Goal: Information Seeking & Learning: Check status

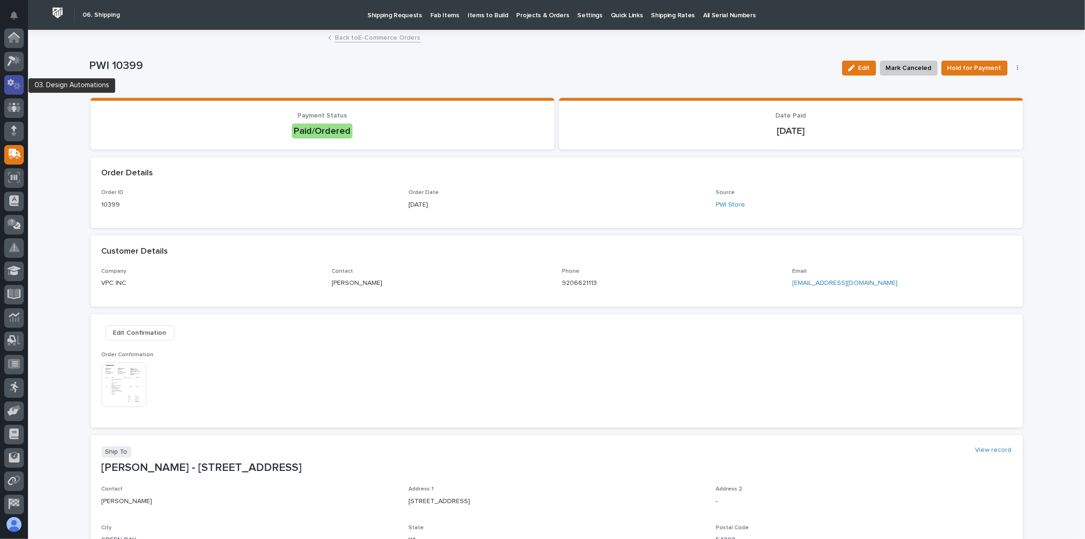
click at [19, 88] on icon at bounding box center [17, 86] width 7 height 7
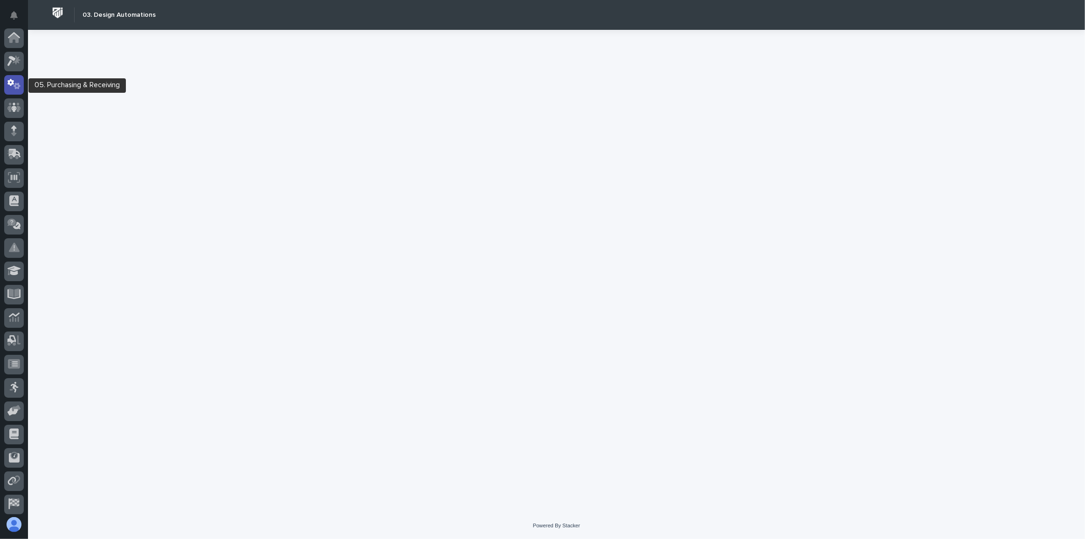
scroll to position [46, 0]
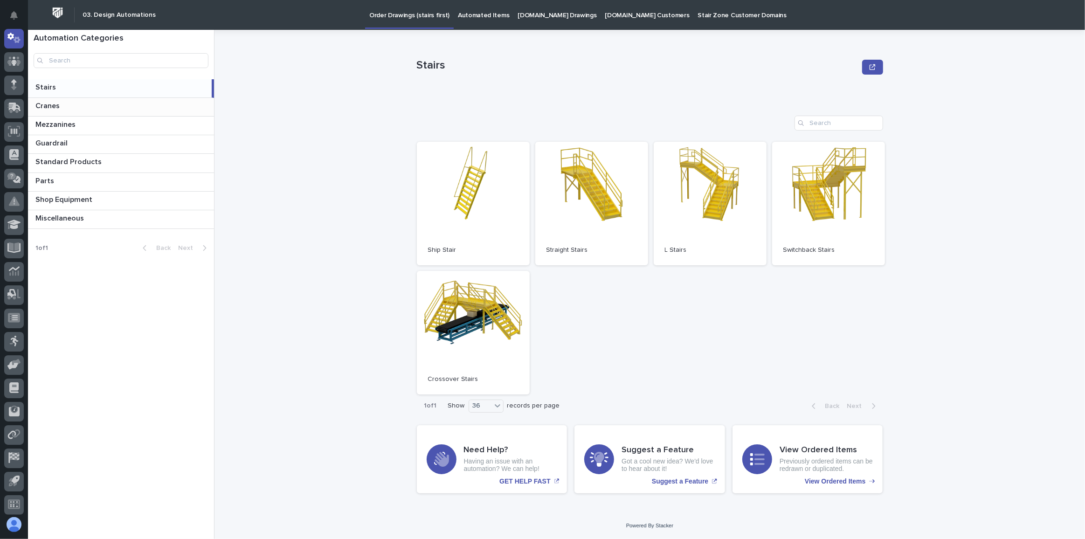
click at [83, 107] on p at bounding box center [122, 106] width 175 height 9
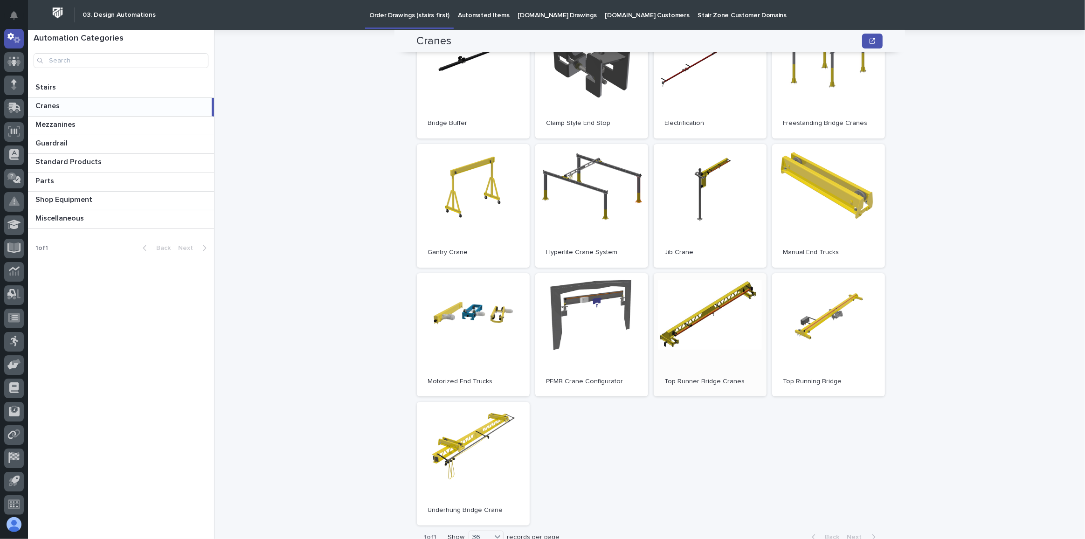
scroll to position [42, 0]
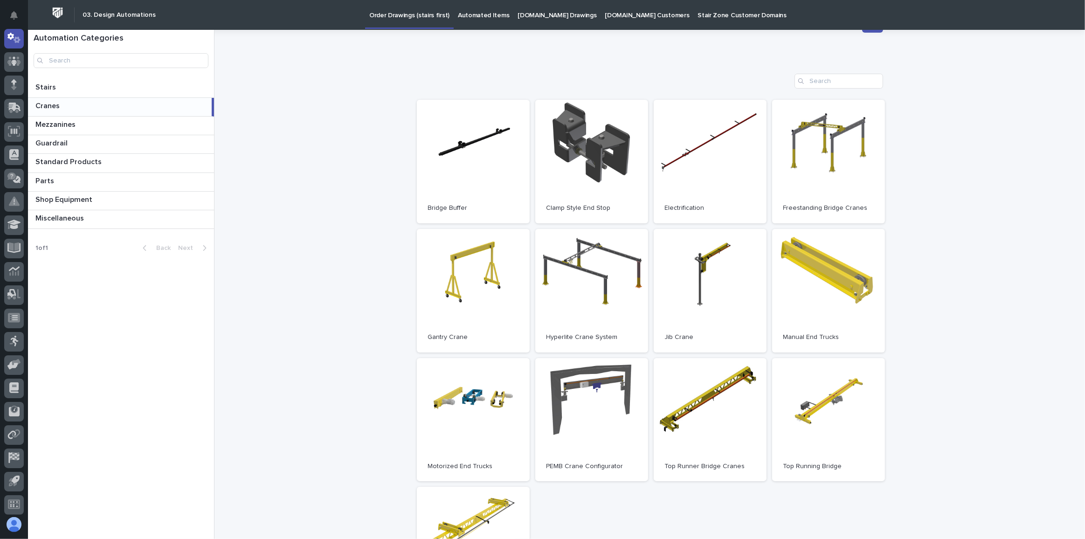
click at [82, 109] on p at bounding box center [121, 106] width 173 height 9
click at [708, 298] on link "Open" at bounding box center [710, 291] width 113 height 124
click at [712, 279] on link "Open" at bounding box center [710, 291] width 113 height 124
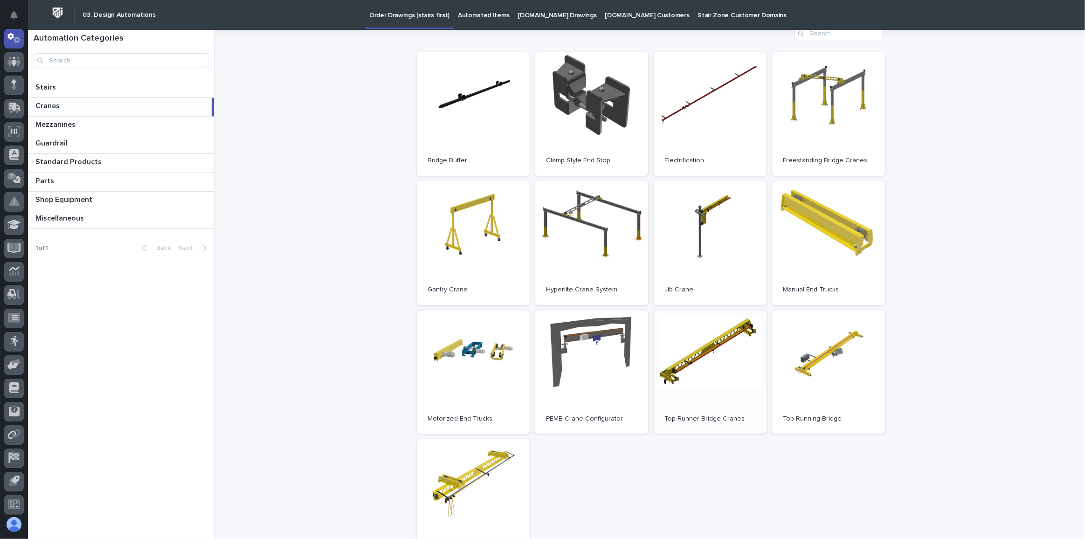
scroll to position [127, 0]
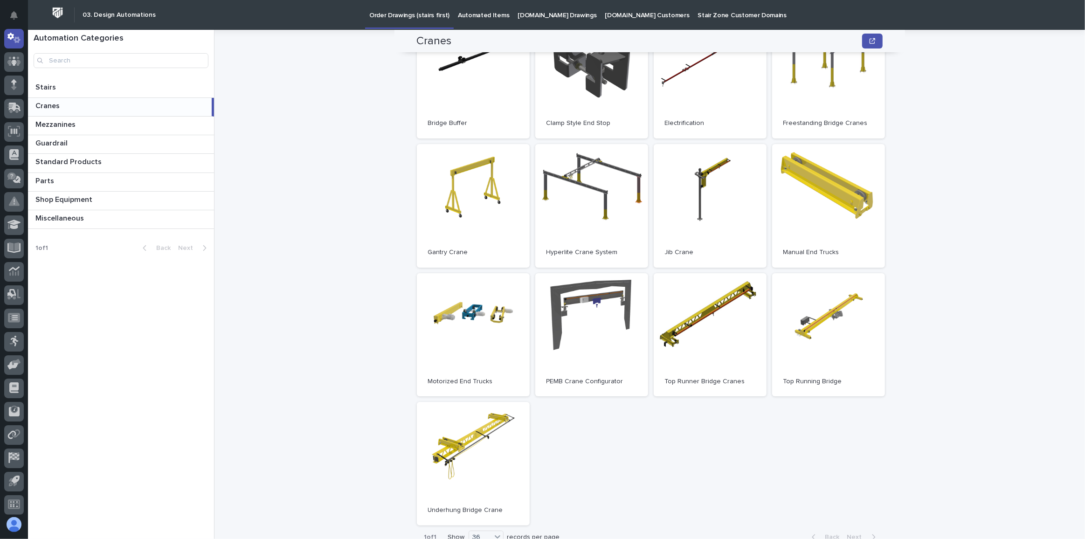
click at [875, 408] on div "Open Bridge Buffer Open Clamp Style End Stop Open Electrification Open Freestan…" at bounding box center [650, 270] width 466 height 511
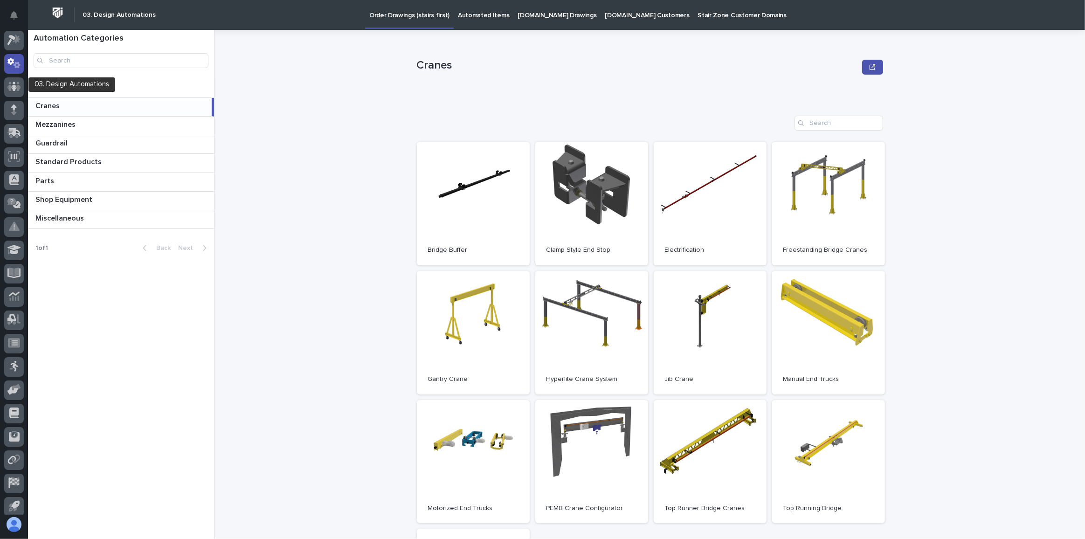
scroll to position [0, 0]
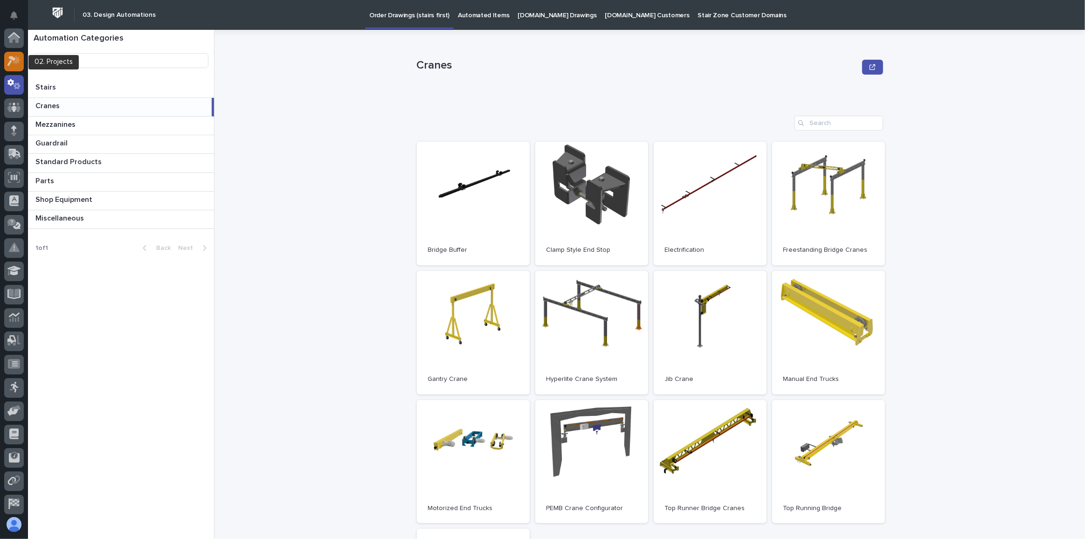
click at [17, 56] on icon at bounding box center [14, 60] width 14 height 11
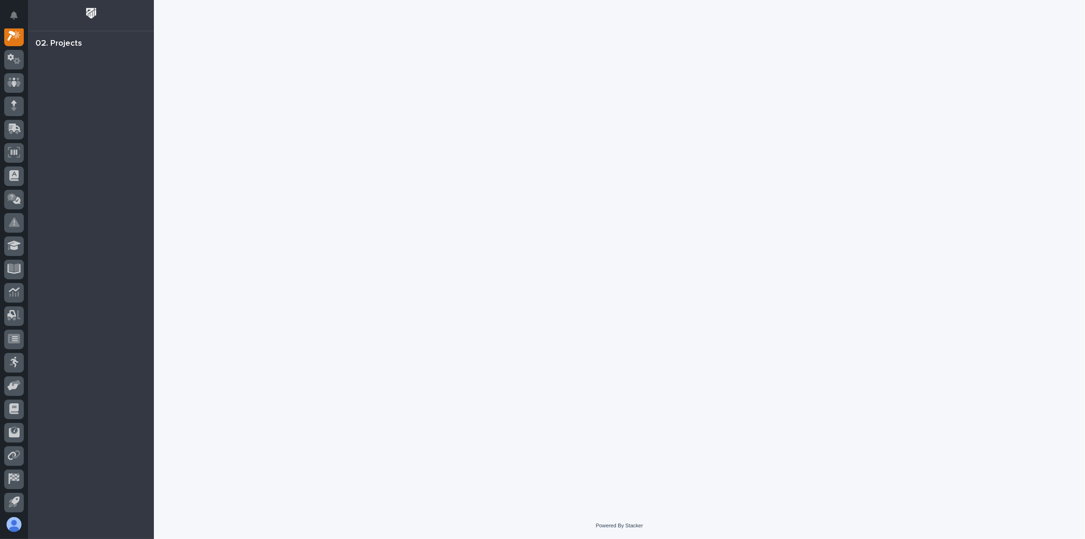
scroll to position [23, 0]
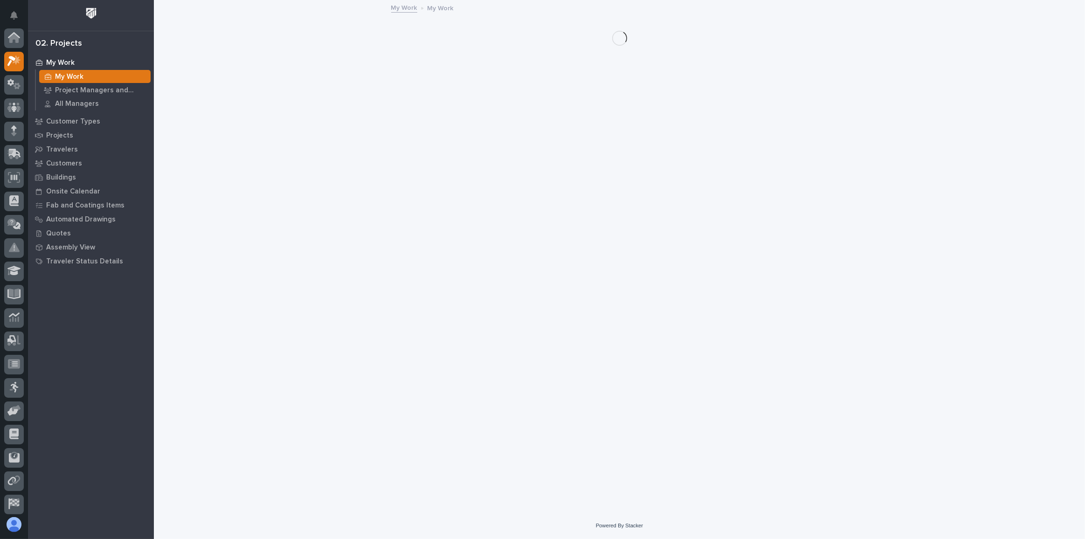
scroll to position [23, 0]
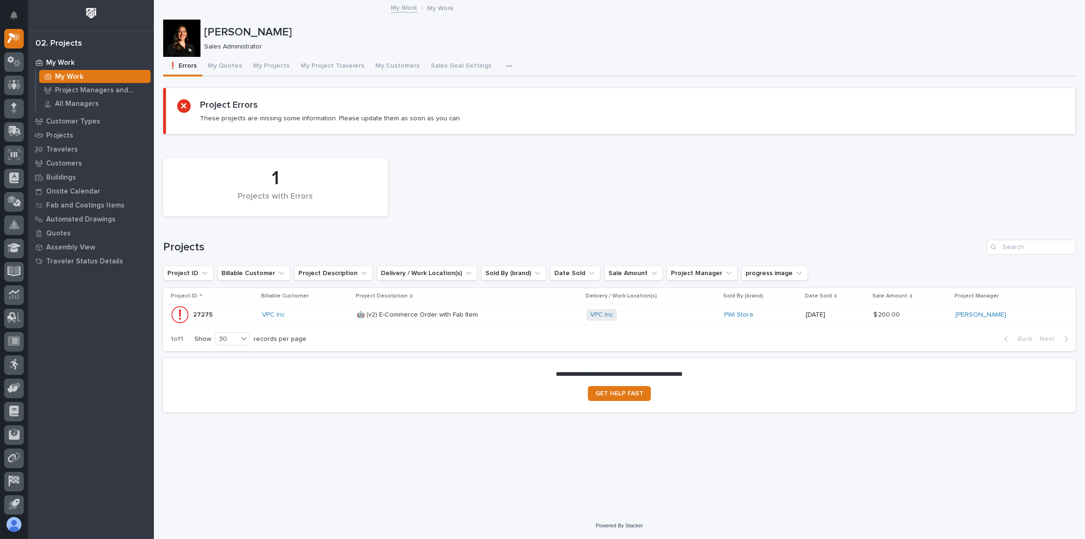
click at [311, 313] on div "VPC Inc" at bounding box center [306, 315] width 88 height 8
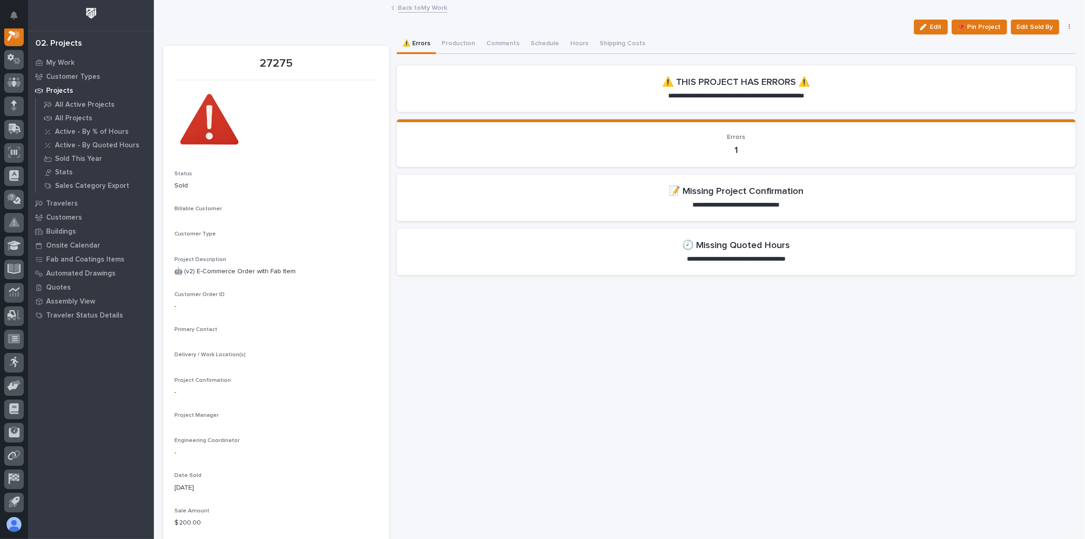
scroll to position [23, 0]
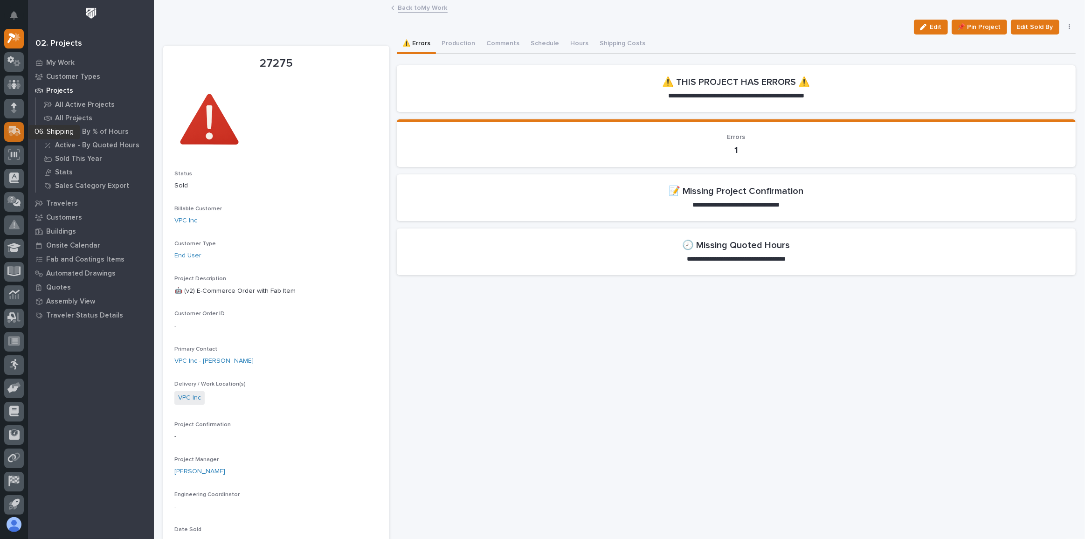
click at [14, 132] on icon at bounding box center [15, 130] width 12 height 9
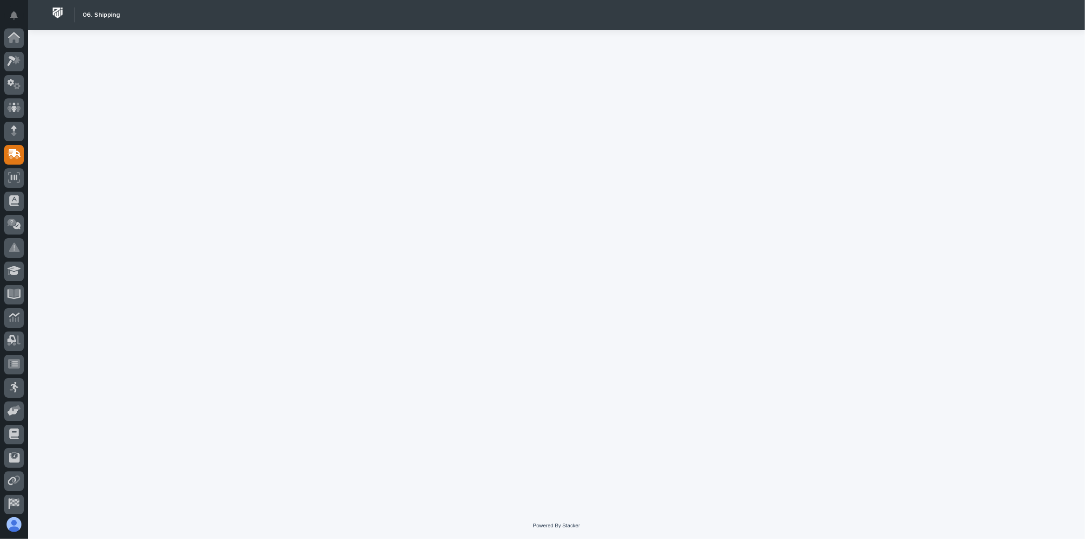
scroll to position [49, 0]
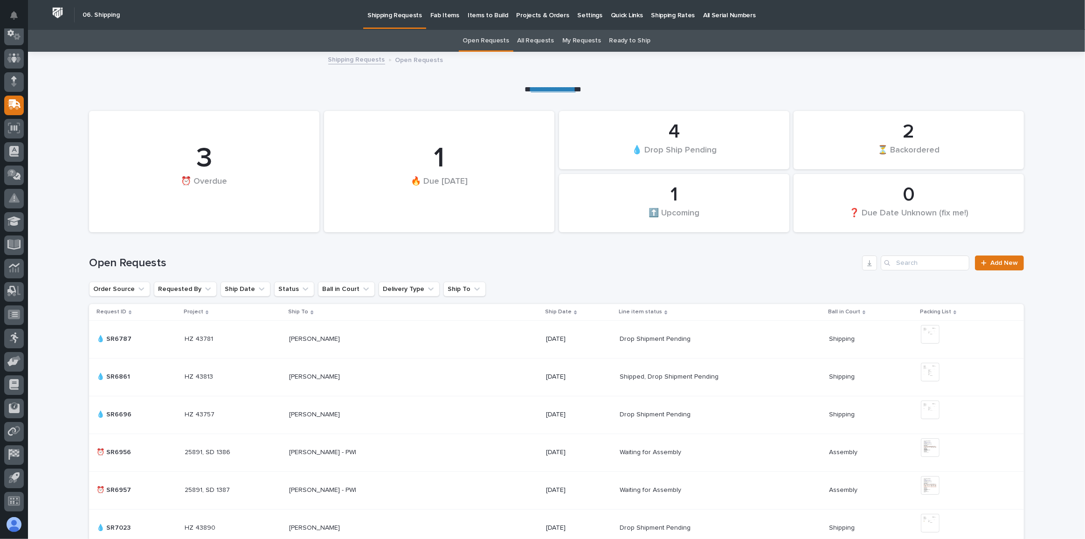
click at [531, 38] on link "All Requests" at bounding box center [536, 41] width 36 height 22
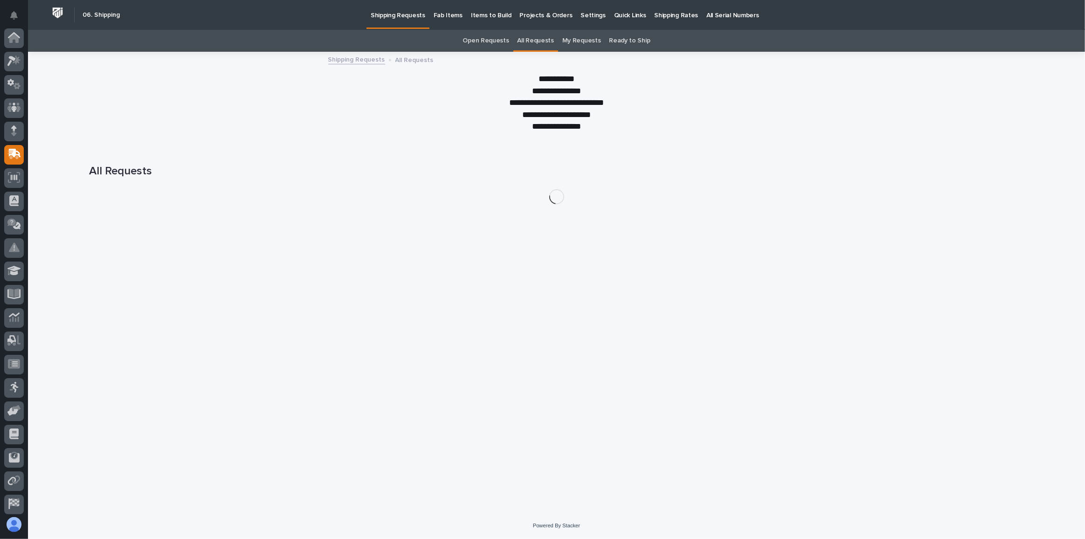
scroll to position [49, 0]
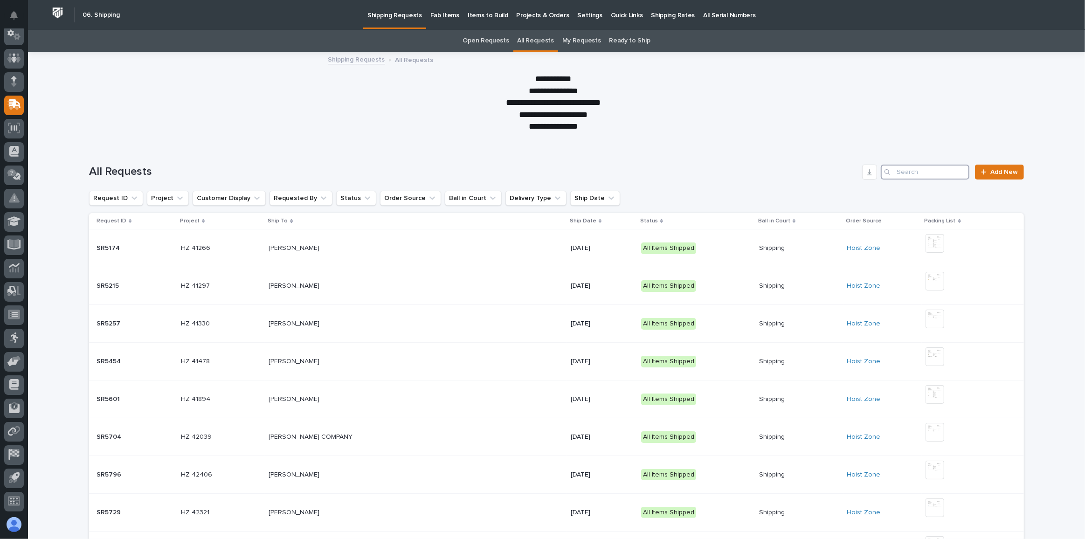
click at [932, 169] on input "Search" at bounding box center [925, 172] width 89 height 15
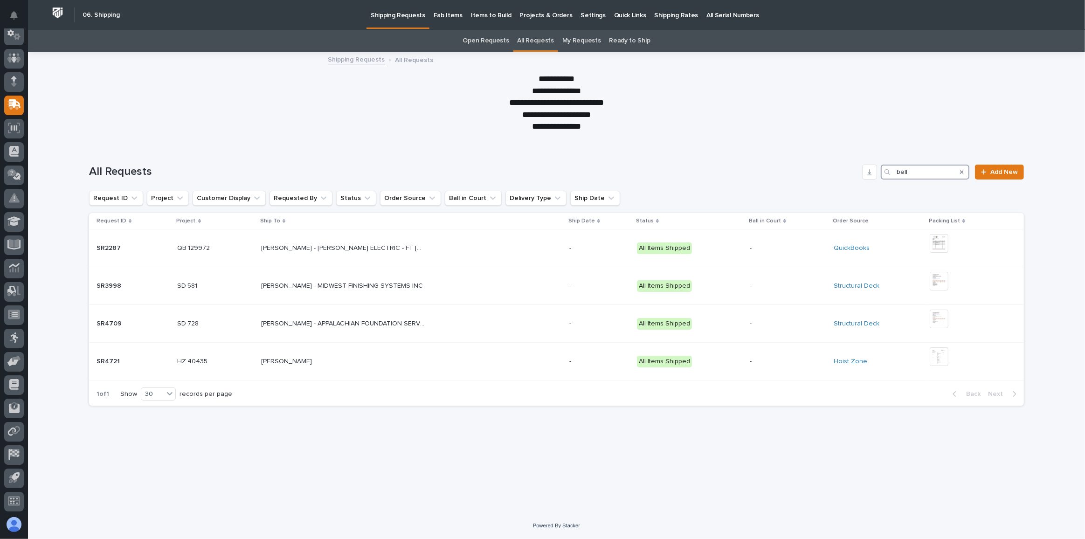
drag, startPoint x: 912, startPoint y: 172, endPoint x: 819, endPoint y: 156, distance: 95.1
click at [828, 158] on div "All Requests bell Add New" at bounding box center [556, 168] width 935 height 45
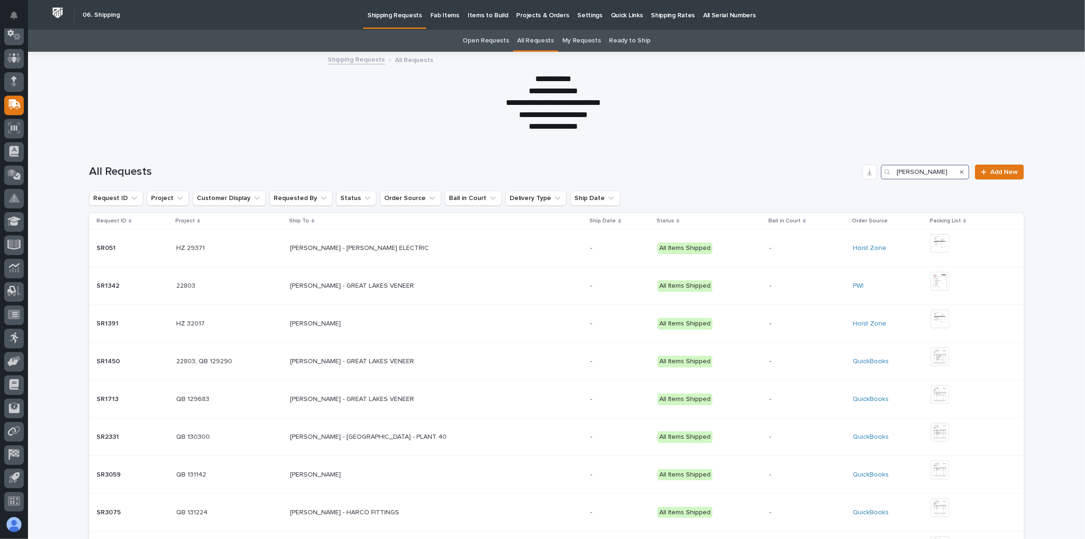
type input "[PERSON_NAME]"
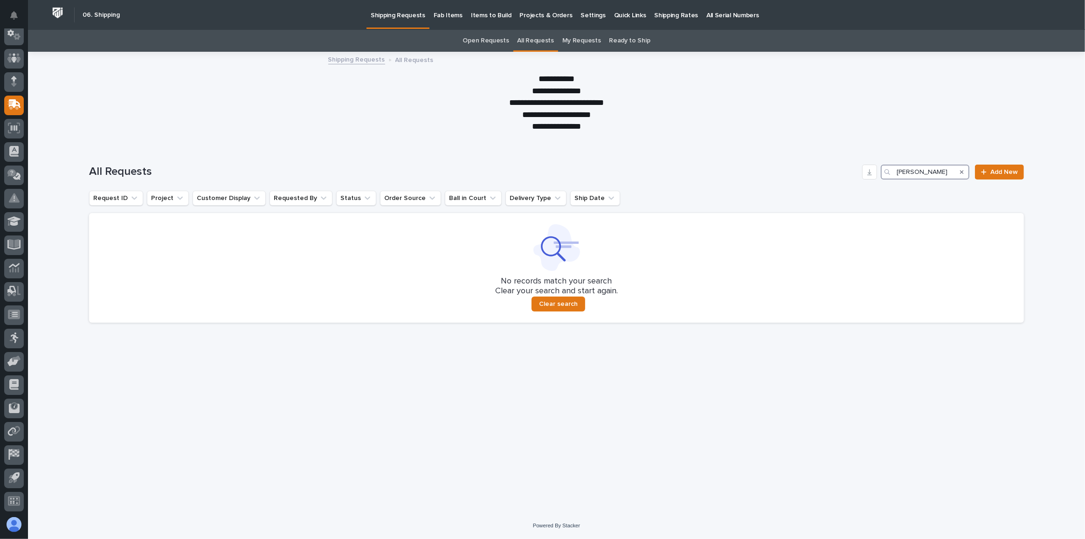
drag, startPoint x: 935, startPoint y: 173, endPoint x: 748, endPoint y: 151, distance: 188.3
click at [760, 150] on div "All Requests [PERSON_NAME] Add New" at bounding box center [556, 168] width 935 height 45
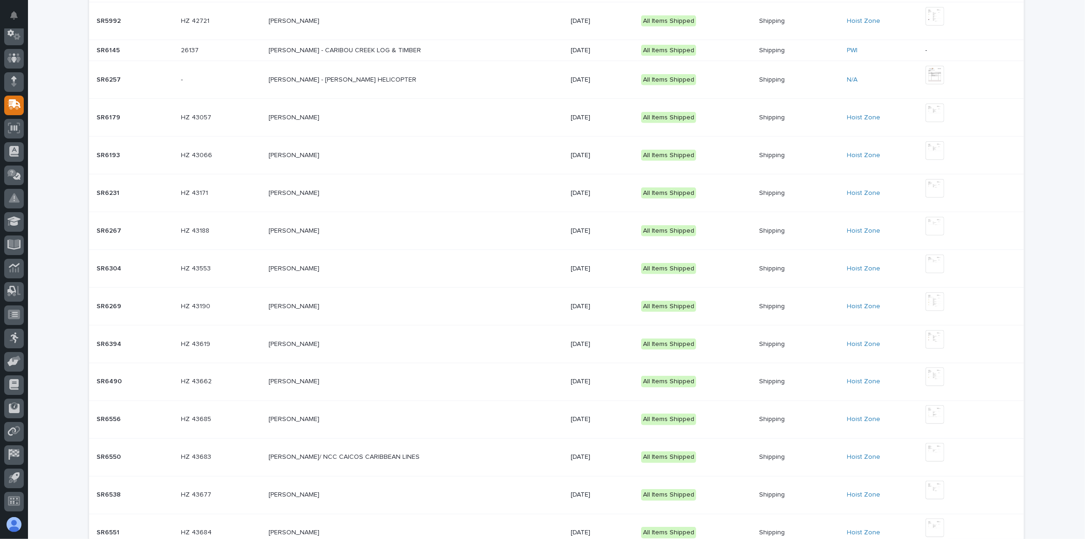
scroll to position [312, 0]
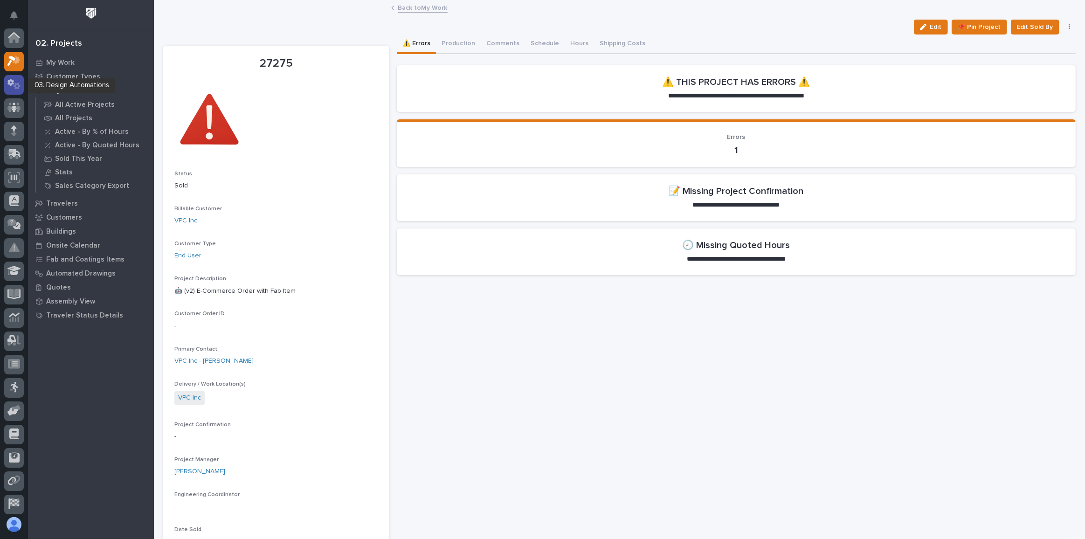
click at [16, 84] on icon at bounding box center [17, 86] width 7 height 7
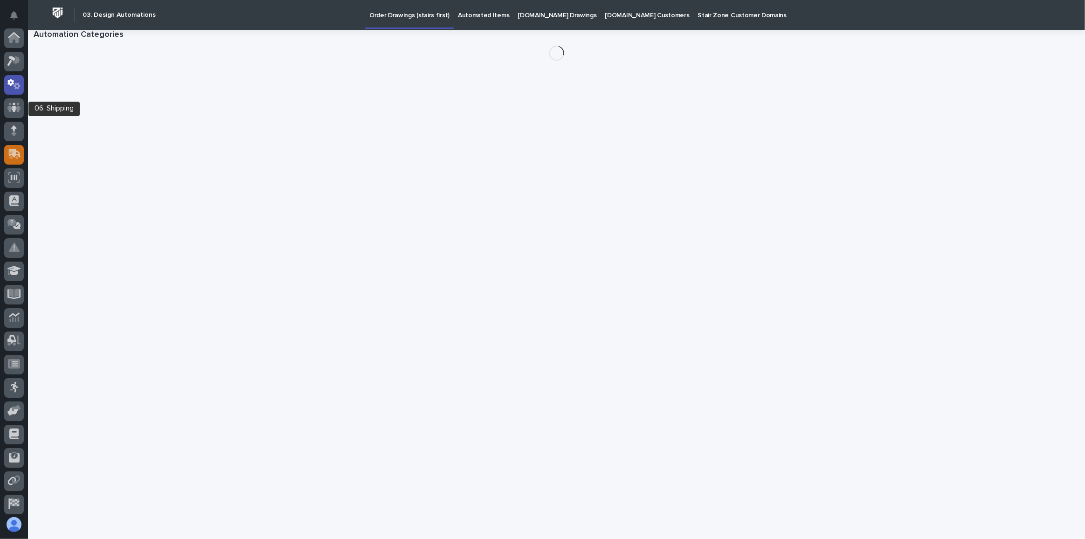
scroll to position [46, 0]
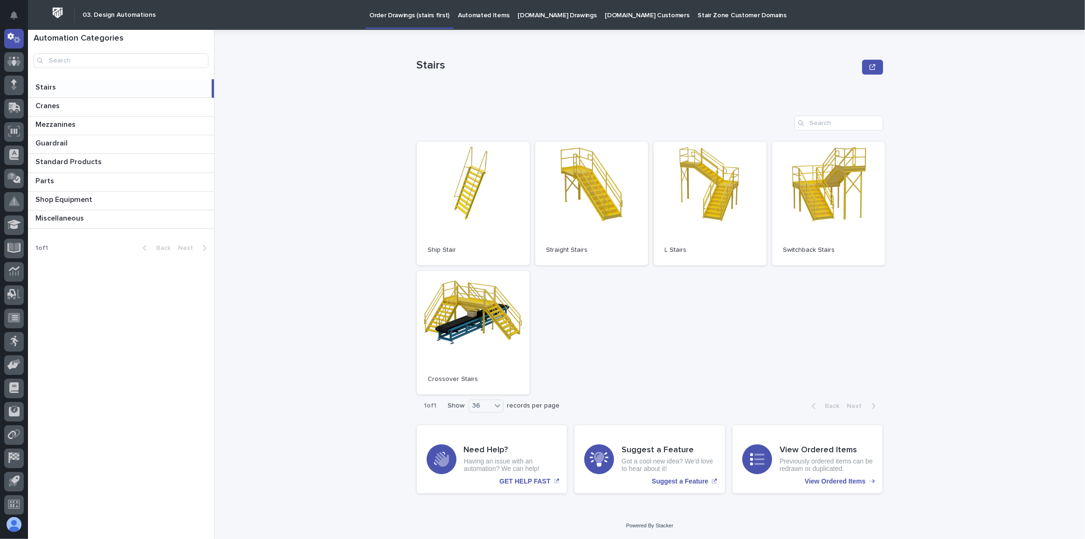
click at [540, 16] on p "[DOMAIN_NAME] Drawings" at bounding box center [557, 10] width 79 height 20
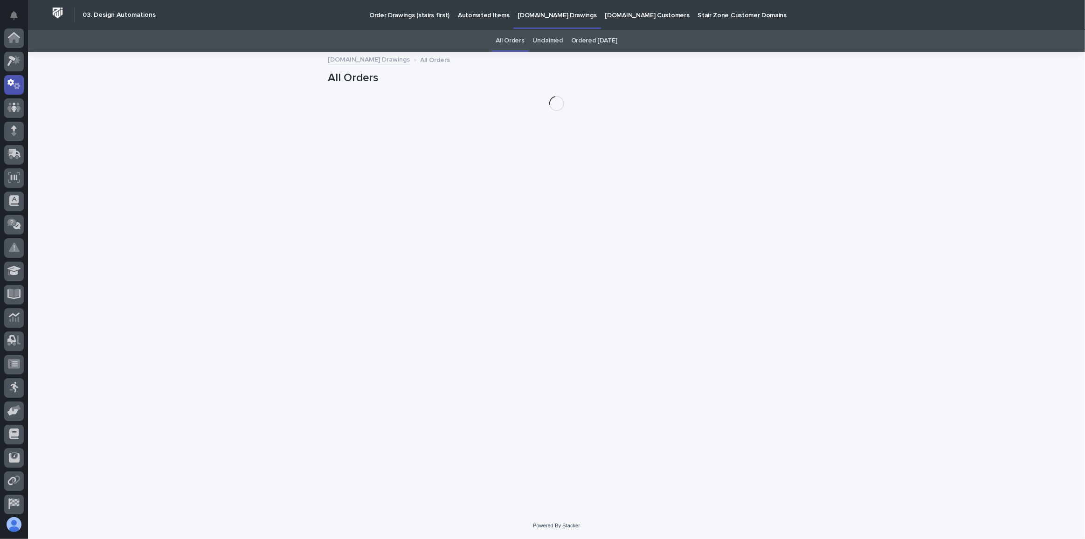
scroll to position [46, 0]
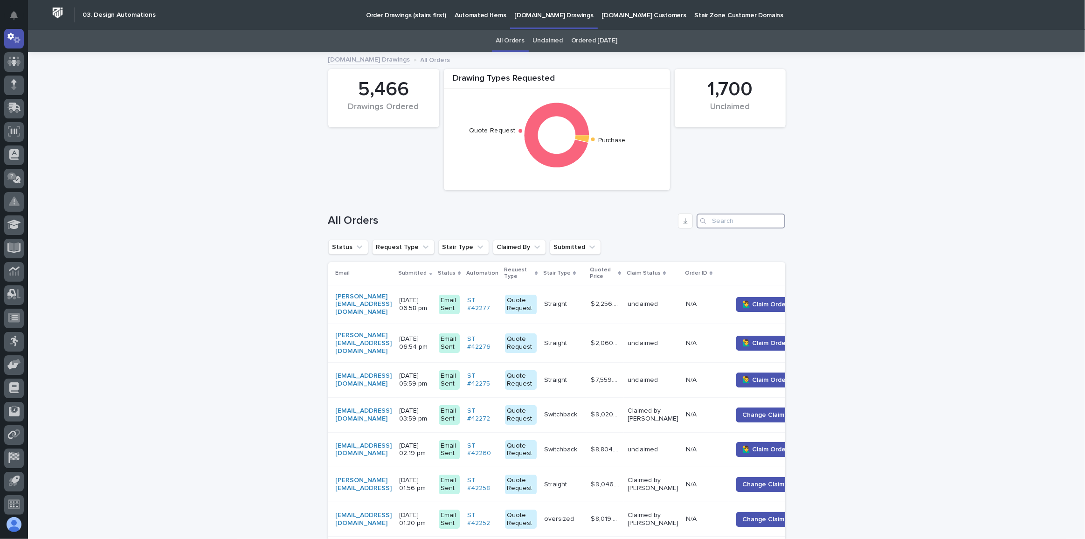
click at [744, 222] on input "Search" at bounding box center [741, 221] width 89 height 15
paste input "peter@eastcoasthvac.com"
type input "peter@eastcoasthvac.com"
